Goal: Task Accomplishment & Management: Complete application form

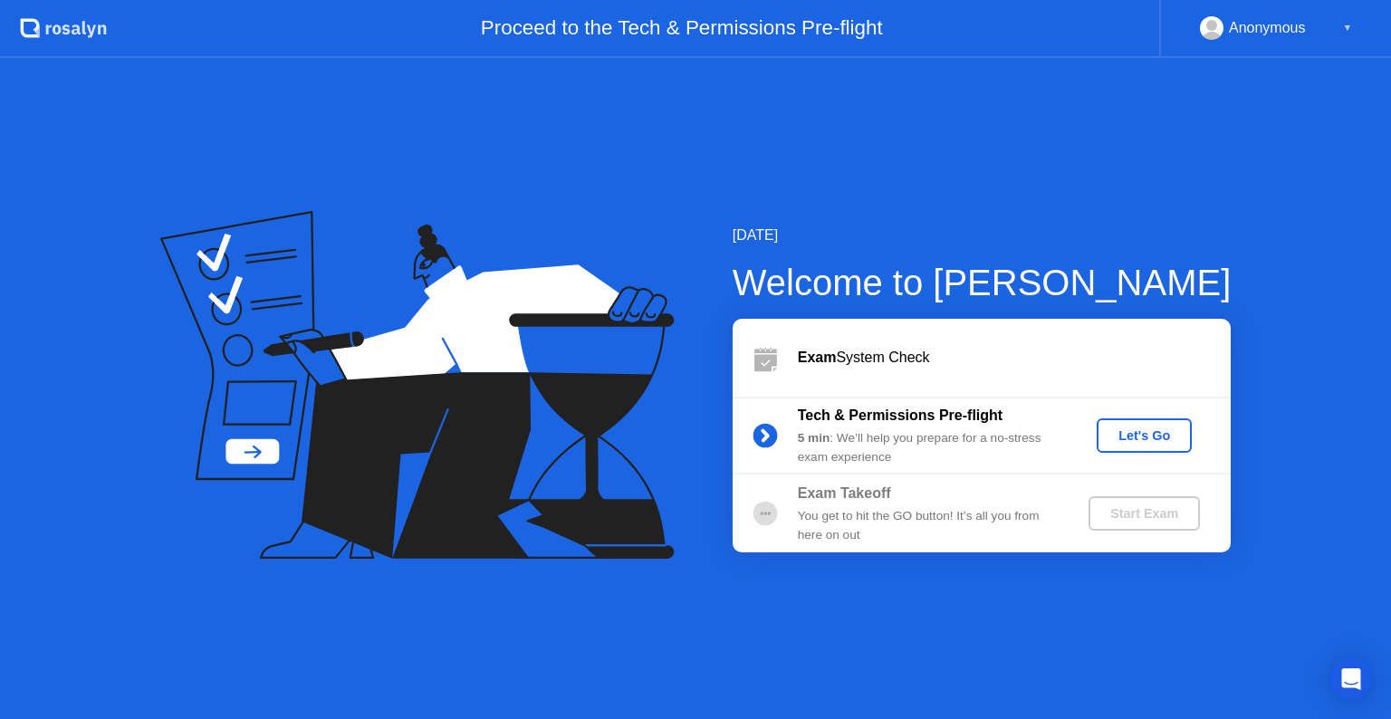
click at [1172, 439] on div "Let's Go" at bounding box center [1144, 435] width 81 height 14
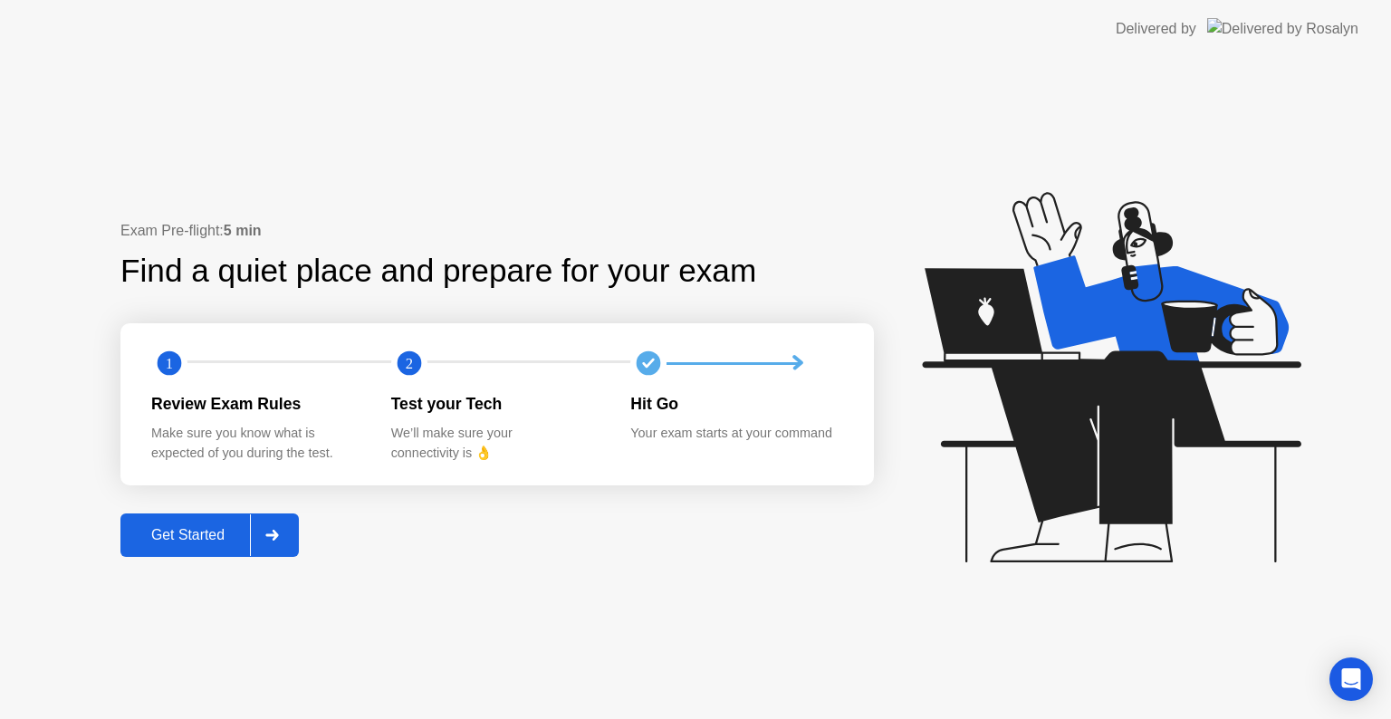
click at [196, 535] on div "Get Started" at bounding box center [188, 535] width 124 height 16
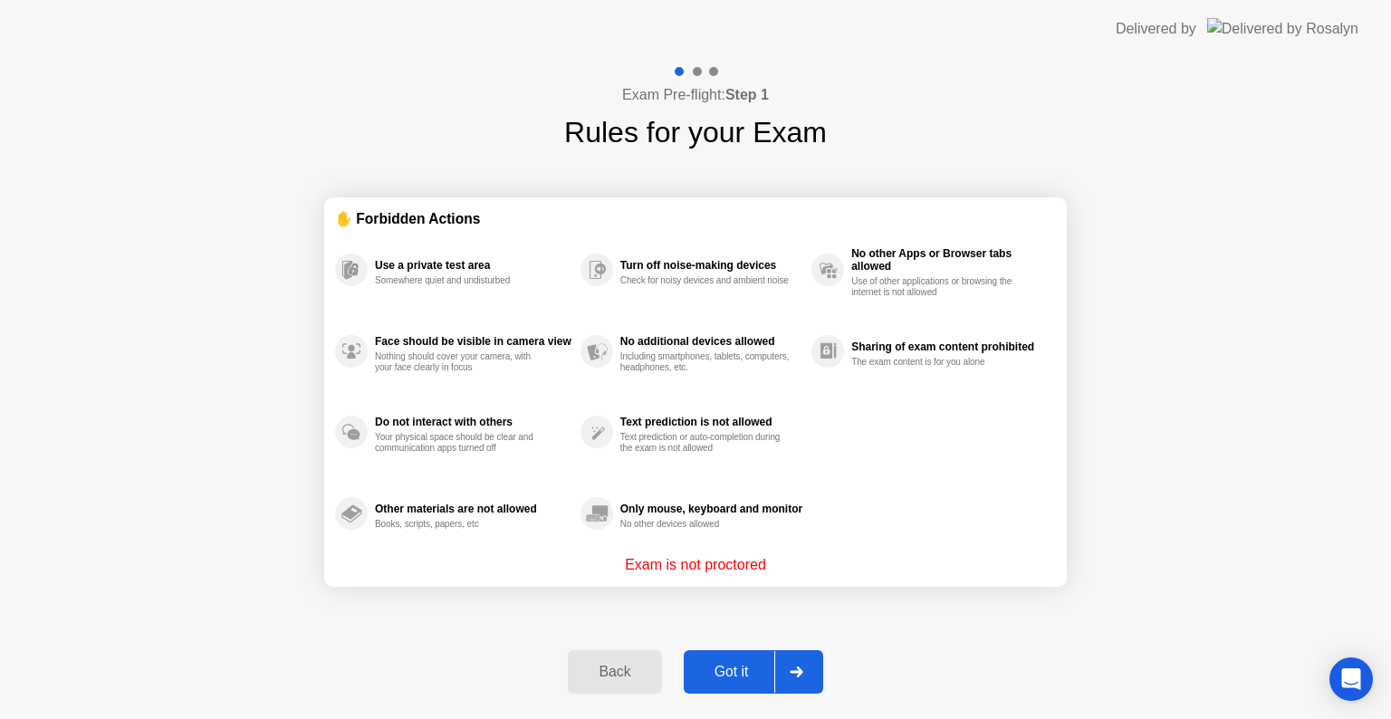
click at [746, 671] on div "Got it" at bounding box center [731, 672] width 85 height 16
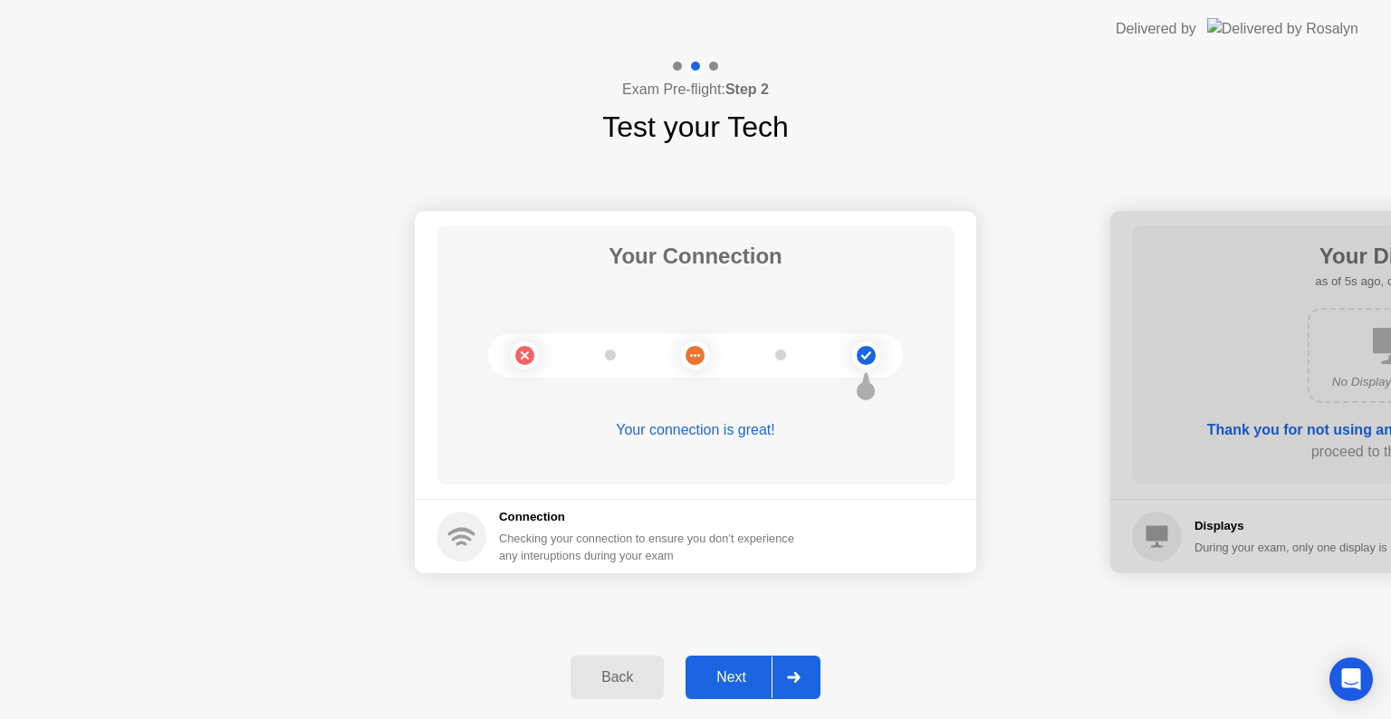
click at [1168, 370] on div at bounding box center [1391, 392] width 562 height 362
click at [734, 679] on div "Next" at bounding box center [731, 677] width 81 height 16
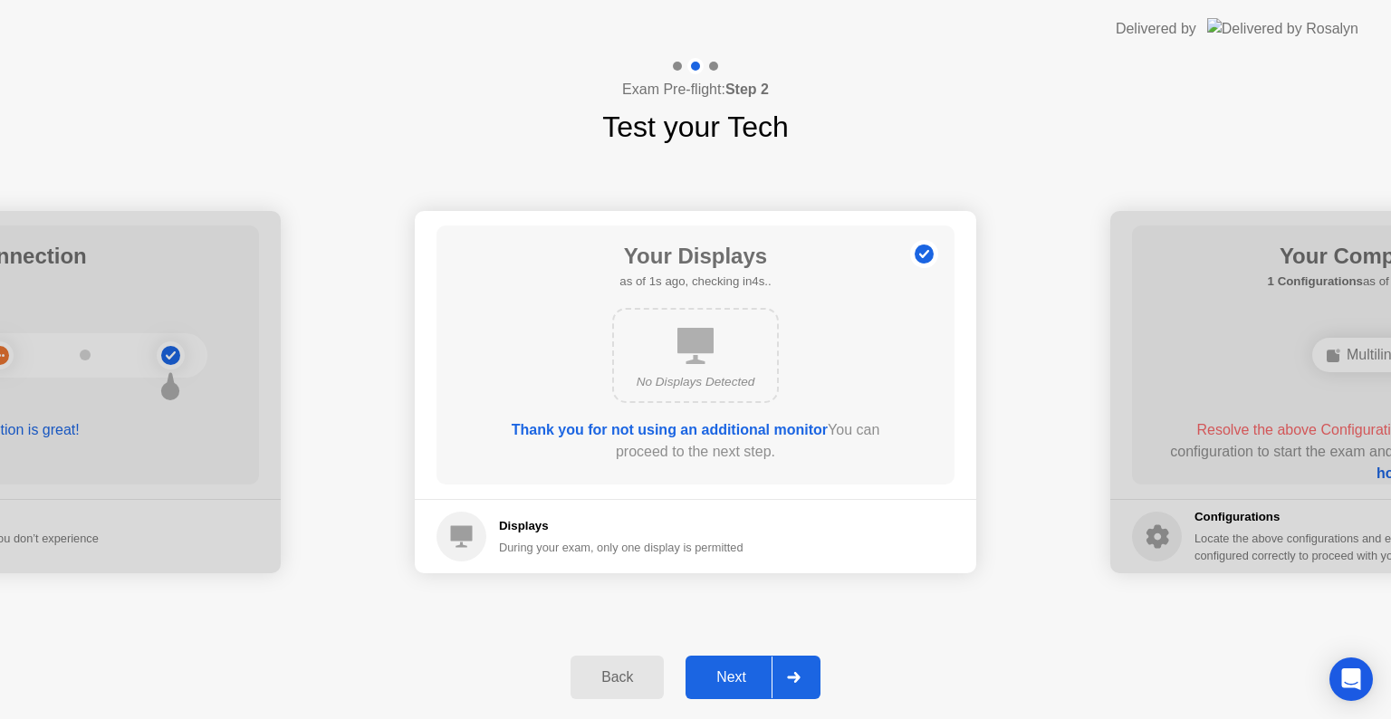
click at [748, 678] on div "Next" at bounding box center [731, 677] width 81 height 16
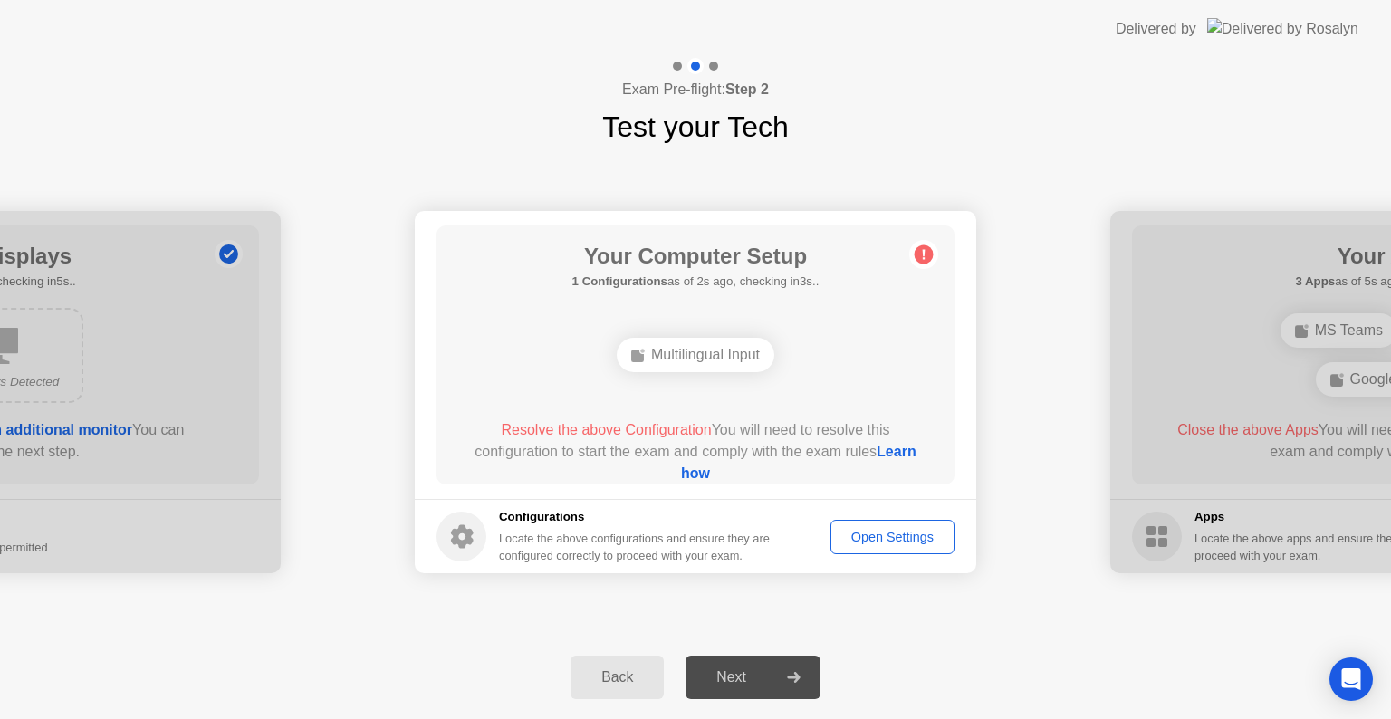
click at [889, 533] on div "Open Settings" at bounding box center [892, 537] width 111 height 14
click at [684, 475] on link "Learn how" at bounding box center [800, 462] width 239 height 37
click at [887, 542] on div "Open Settings" at bounding box center [892, 537] width 111 height 14
click at [913, 533] on div "Open Settings" at bounding box center [892, 537] width 111 height 14
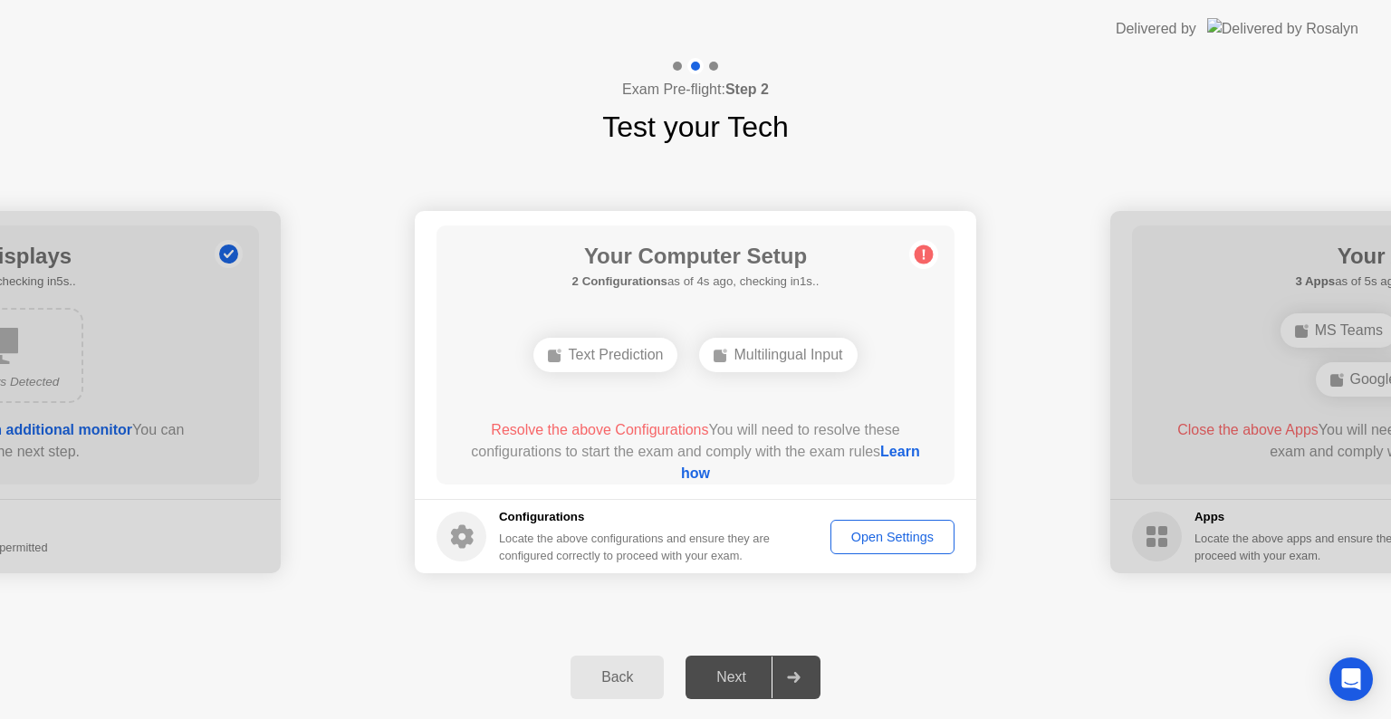
click at [913, 533] on div "Open Settings" at bounding box center [892, 537] width 111 height 14
click at [899, 532] on div "Open Settings" at bounding box center [892, 537] width 111 height 14
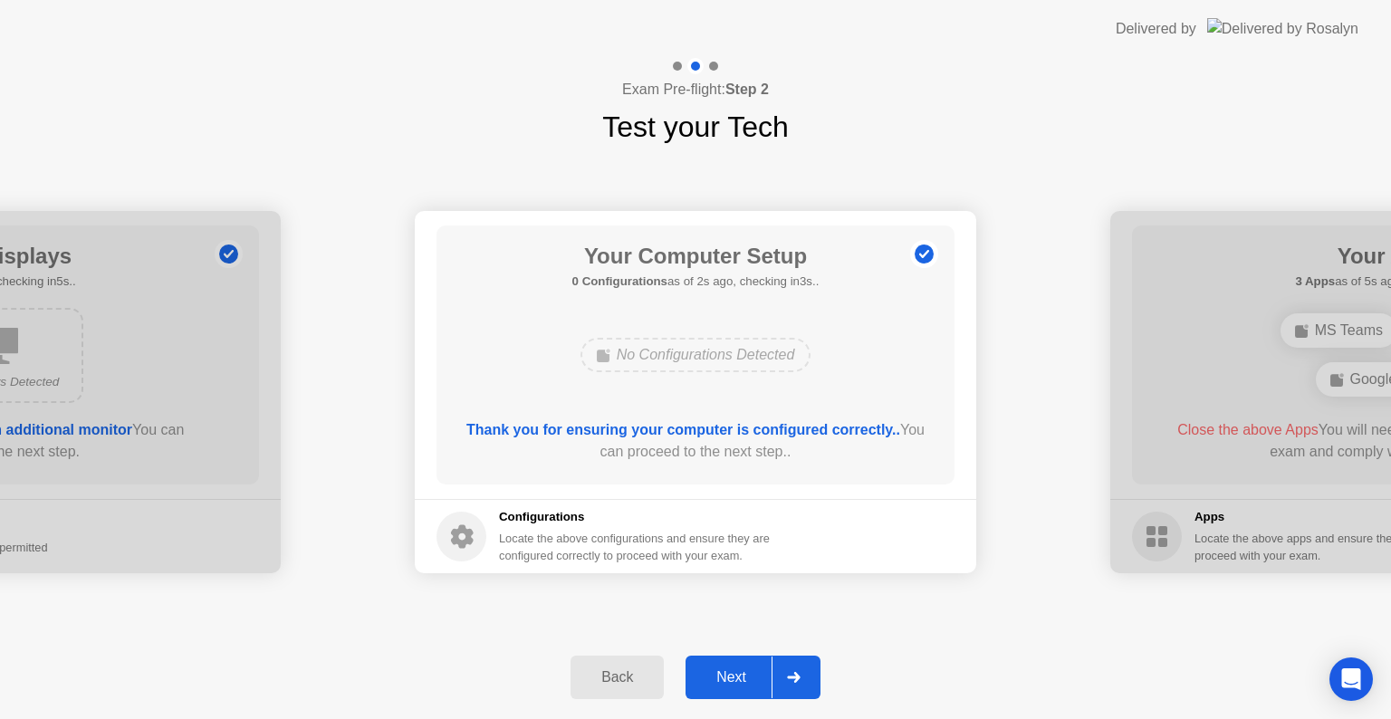
click at [725, 676] on div "Next" at bounding box center [731, 677] width 81 height 16
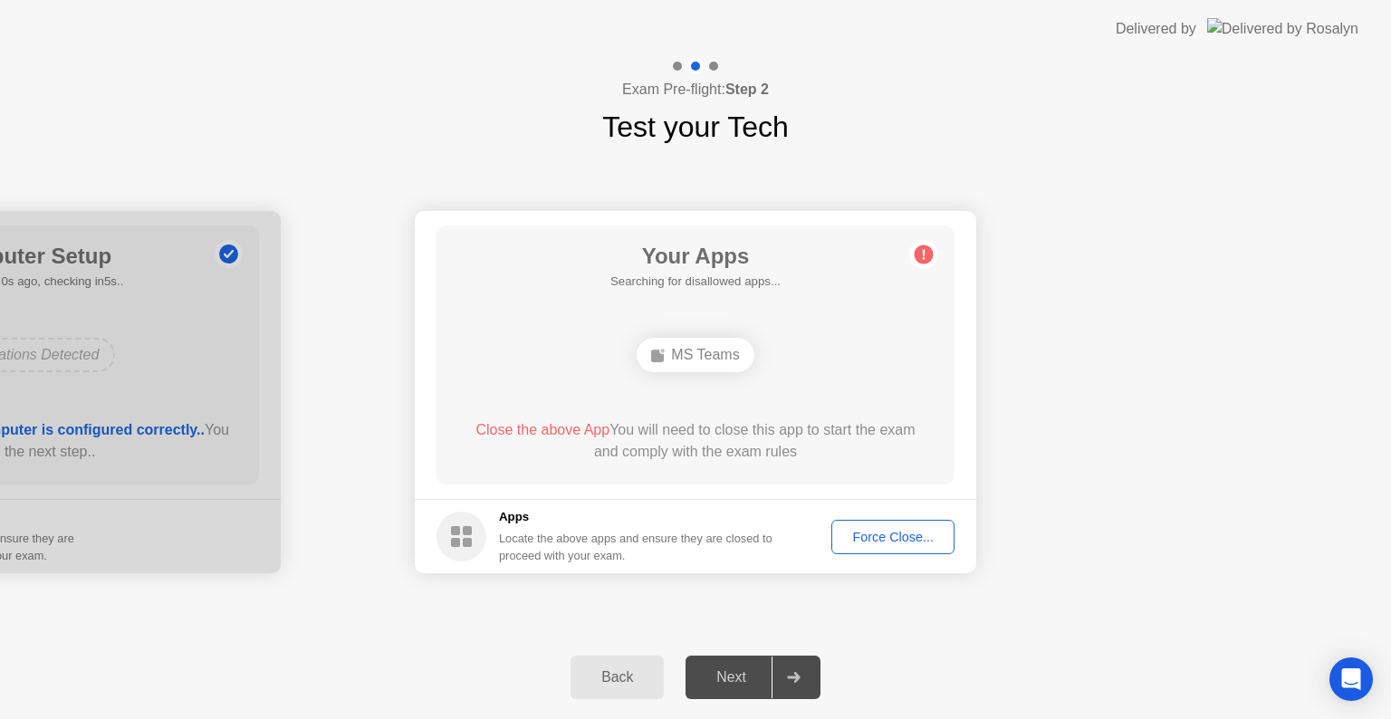
click at [894, 543] on div "Force Close..." at bounding box center [893, 537] width 111 height 14
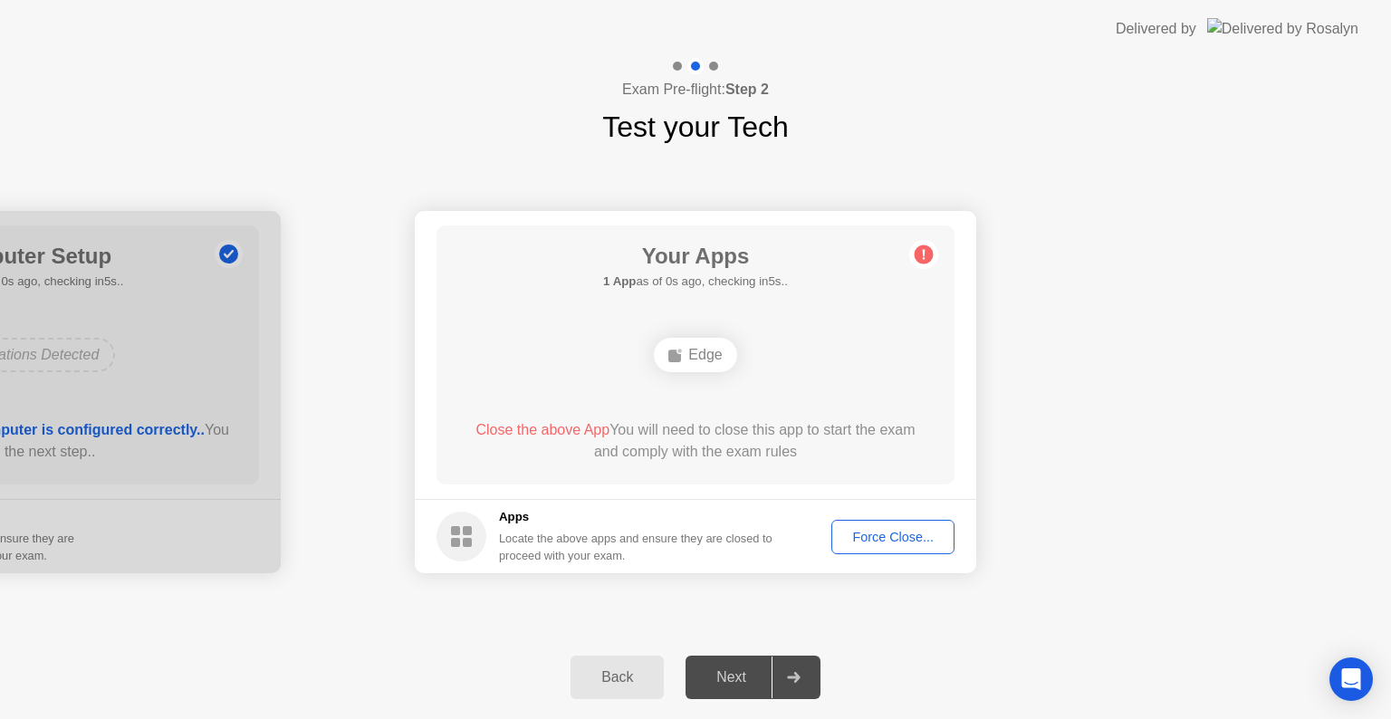
click at [900, 533] on div "Force Close..." at bounding box center [893, 537] width 111 height 14
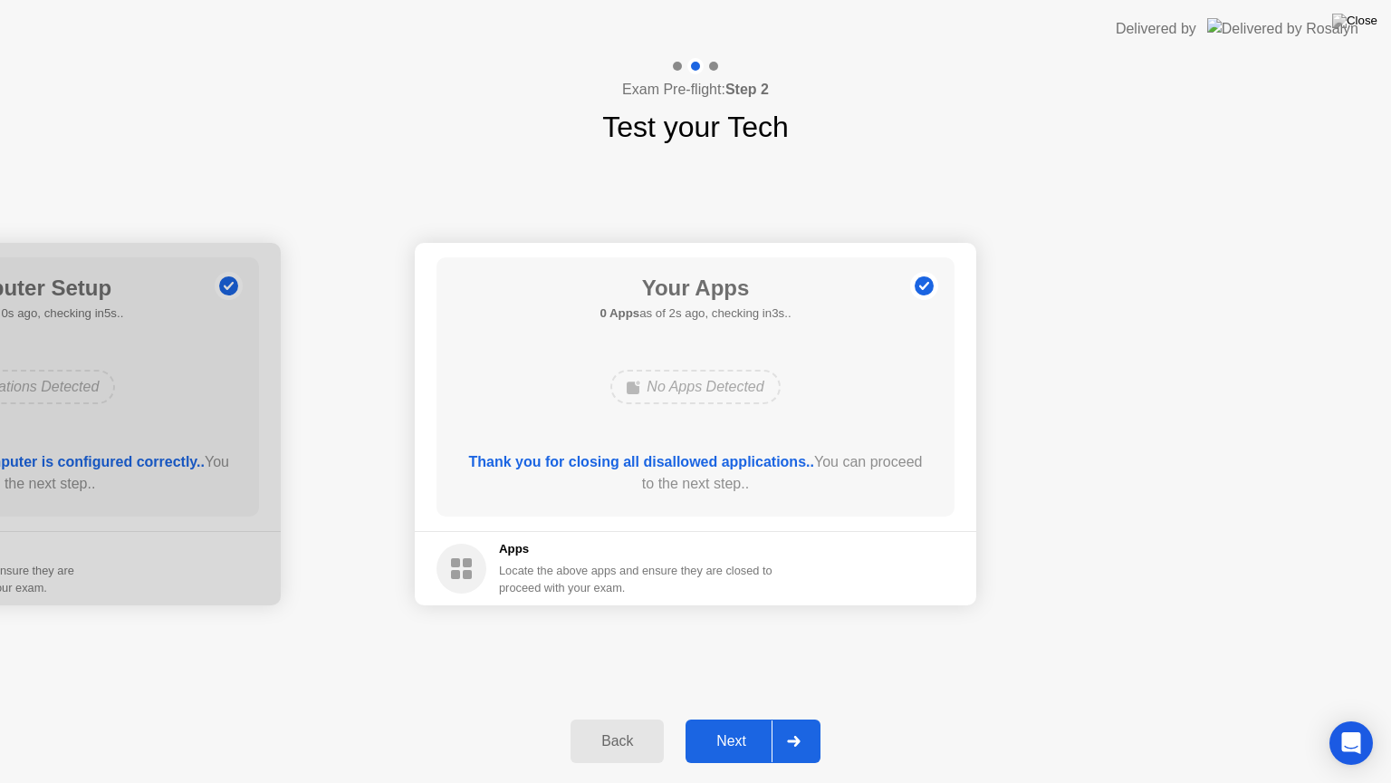
click at [735, 718] on div "Next" at bounding box center [731, 741] width 81 height 16
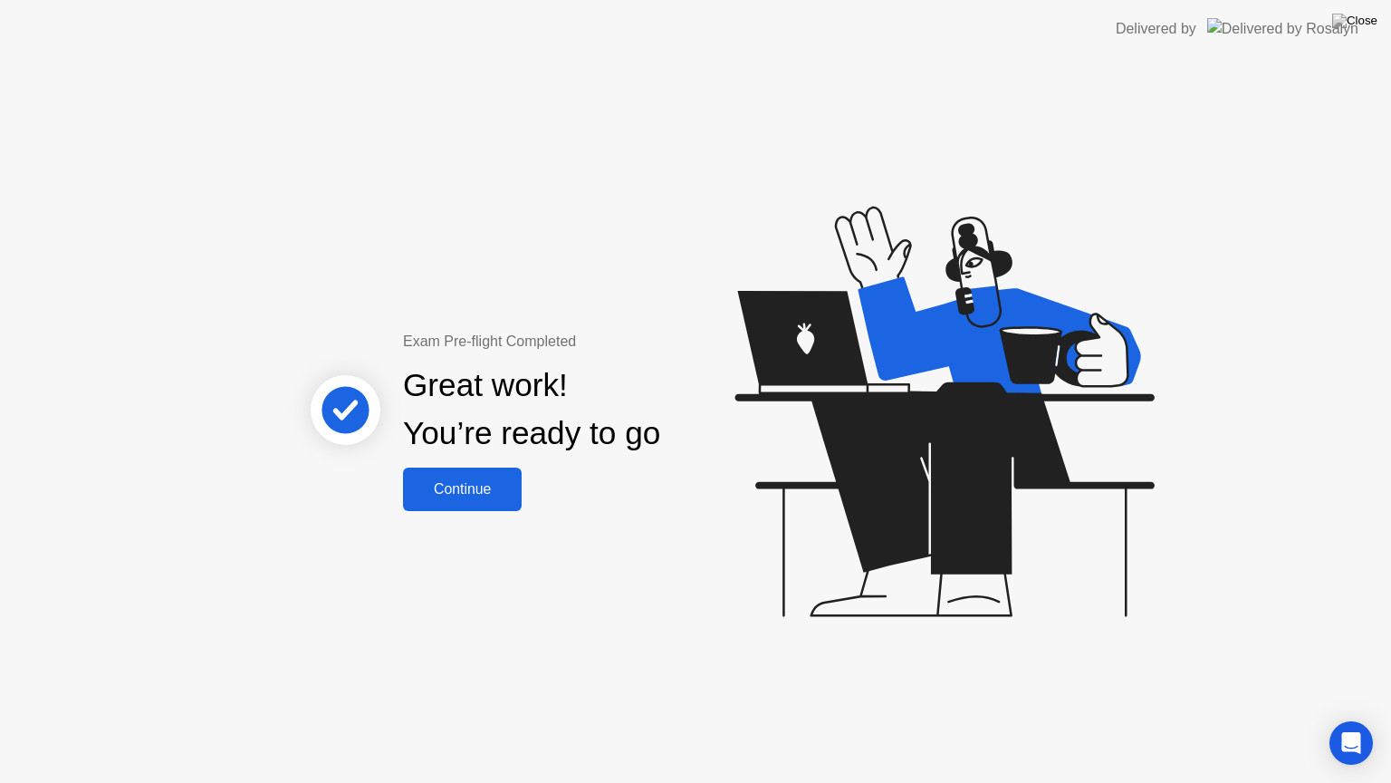
click at [476, 485] on div "Continue" at bounding box center [462, 489] width 108 height 16
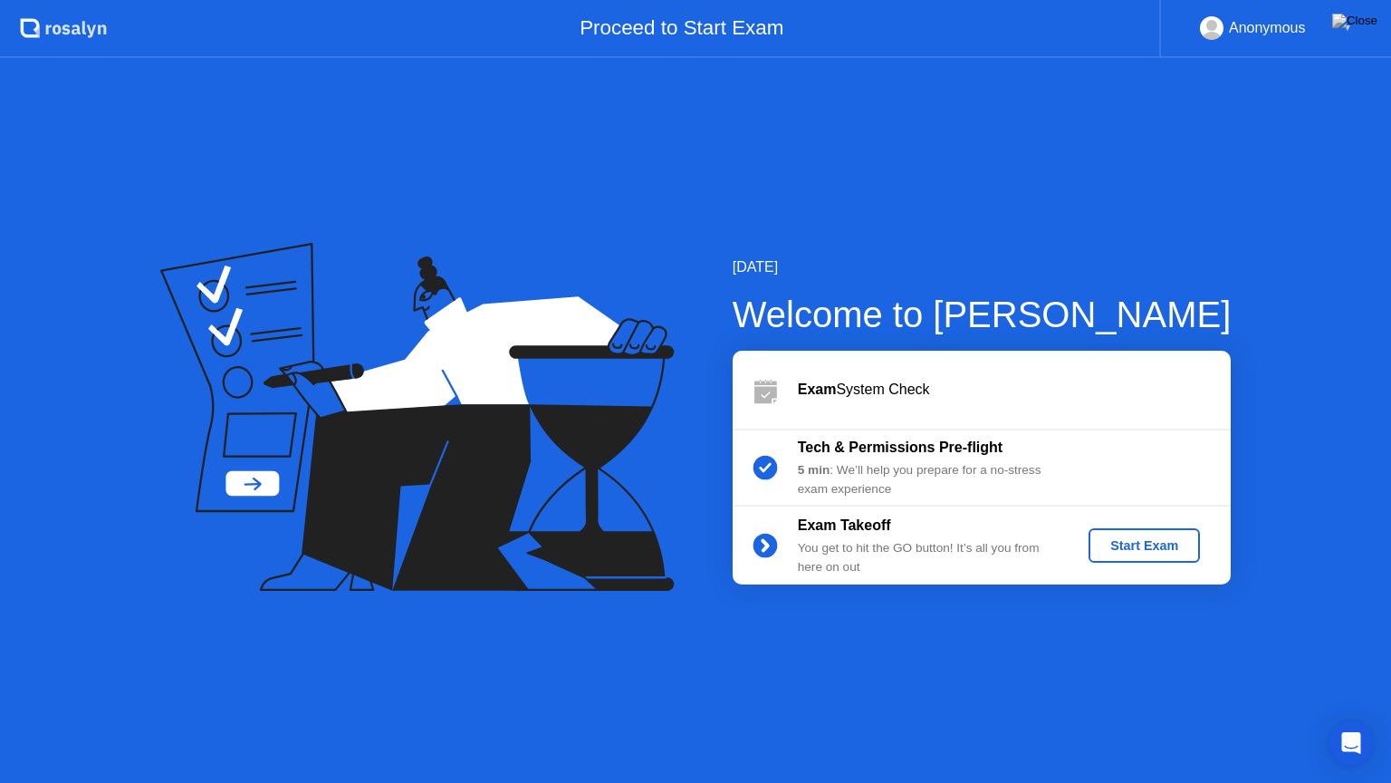
click at [1152, 546] on div "Start Exam" at bounding box center [1144, 545] width 97 height 14
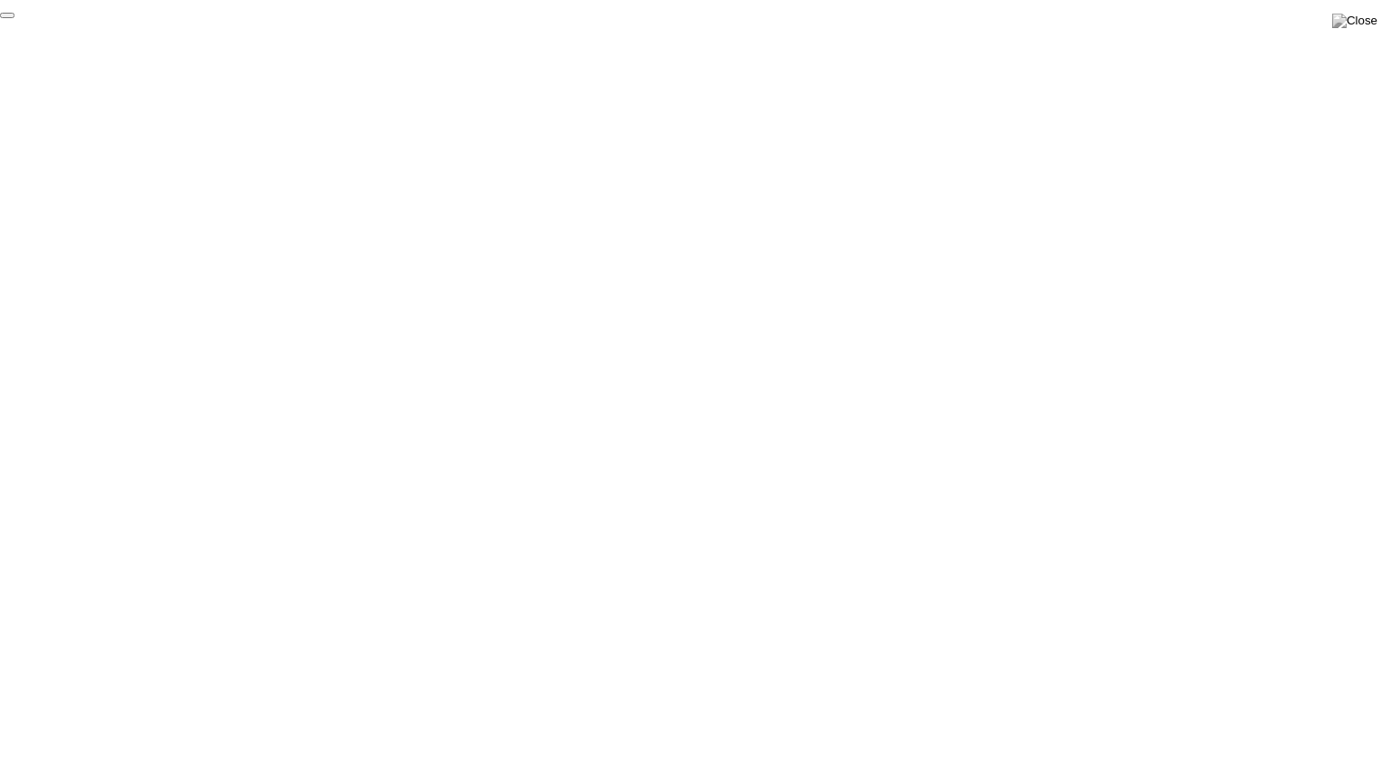
click div "End Proctoring Session"
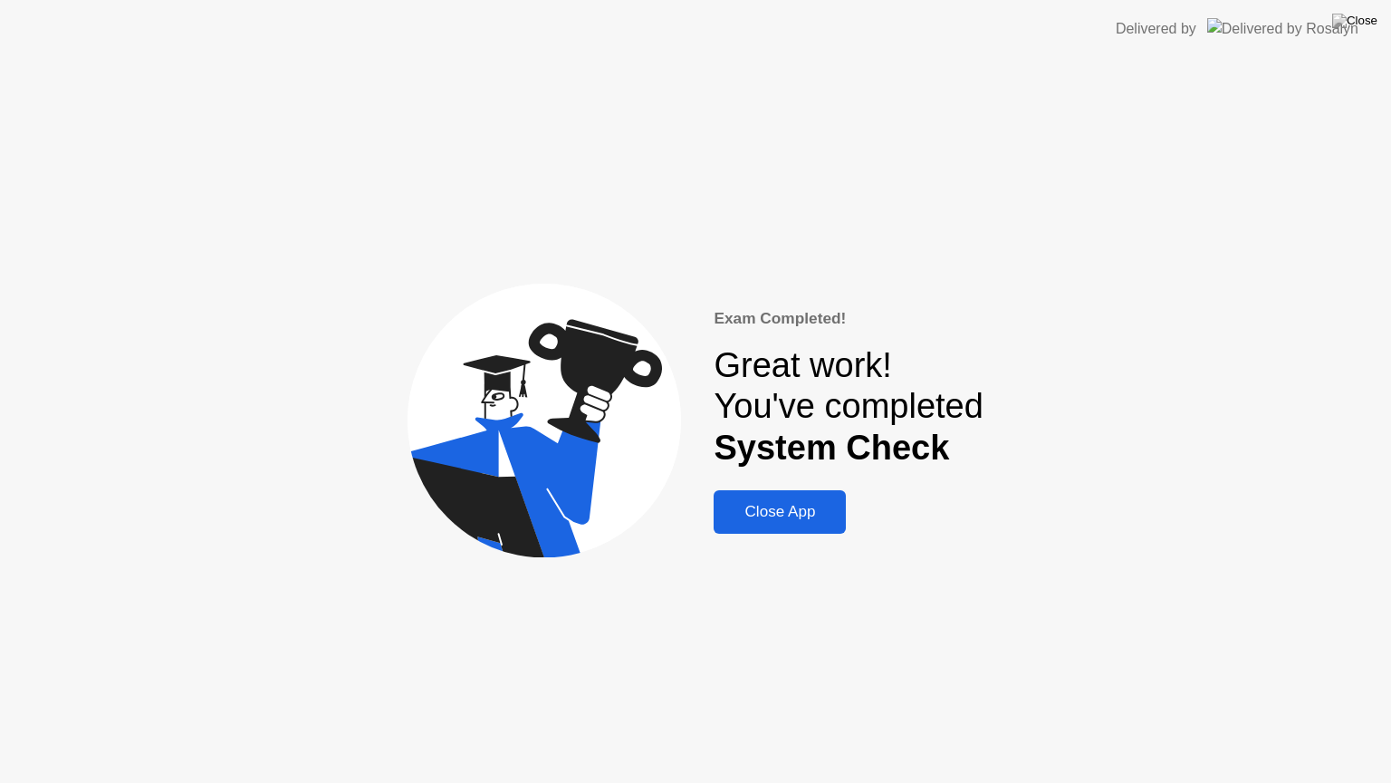
click at [784, 508] on div "Close App" at bounding box center [779, 512] width 121 height 18
